Goal: Information Seeking & Learning: Check status

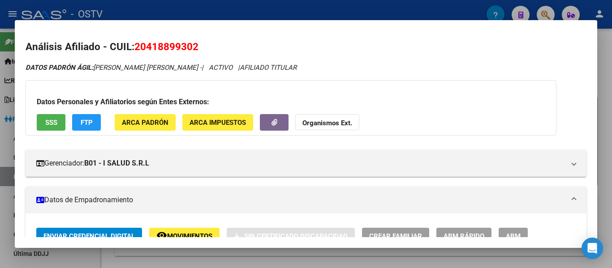
scroll to position [448, 0]
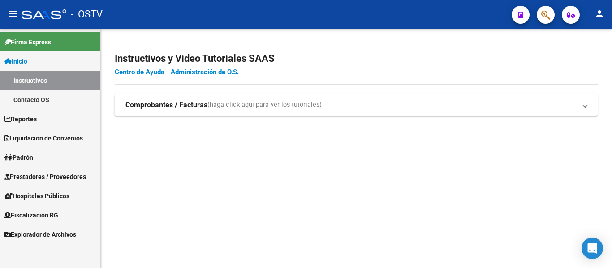
click at [33, 162] on span "Padrón" at bounding box center [18, 158] width 29 height 10
click at [33, 157] on span "Padrón" at bounding box center [18, 158] width 29 height 10
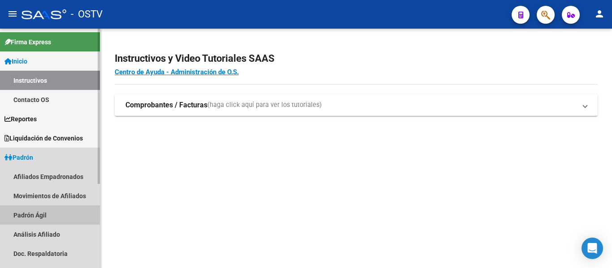
click at [30, 218] on link "Padrón Ágil" at bounding box center [50, 215] width 100 height 19
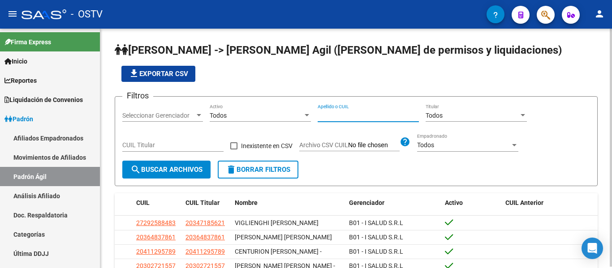
click at [348, 114] on input "Apellido o CUIL" at bounding box center [367, 116] width 101 height 8
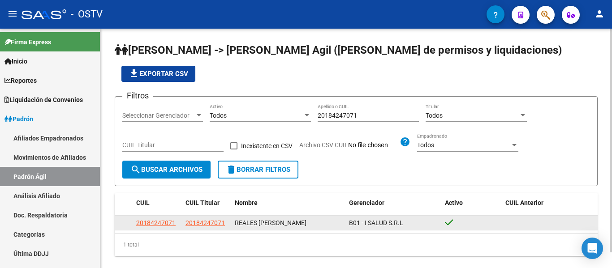
click at [225, 223] on div "20184247071" at bounding box center [206, 223] width 42 height 10
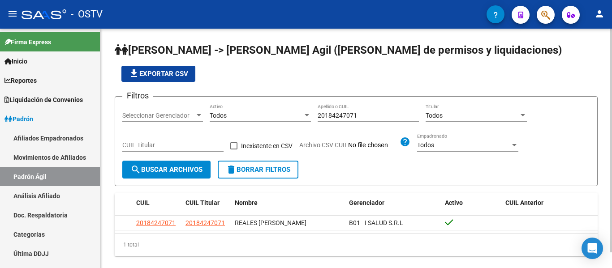
click at [372, 116] on input "20184247071" at bounding box center [367, 116] width 101 height 8
type input "2"
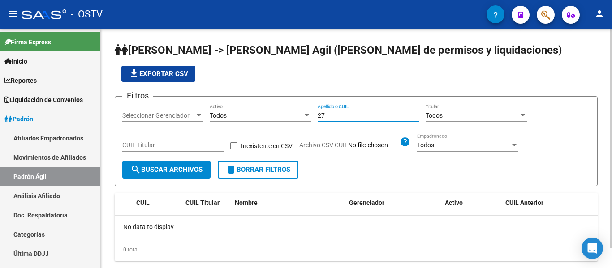
type input "2"
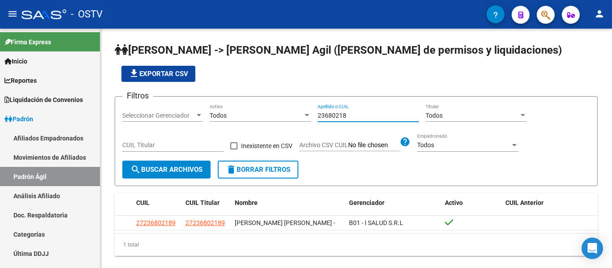
type input "23680218"
